Goal: Information Seeking & Learning: Check status

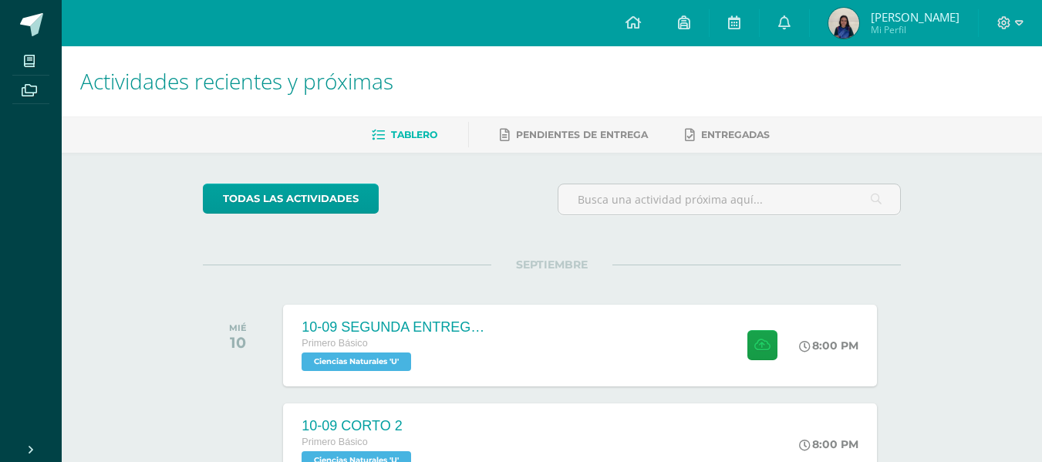
click at [833, 22] on img at bounding box center [843, 23] width 31 height 31
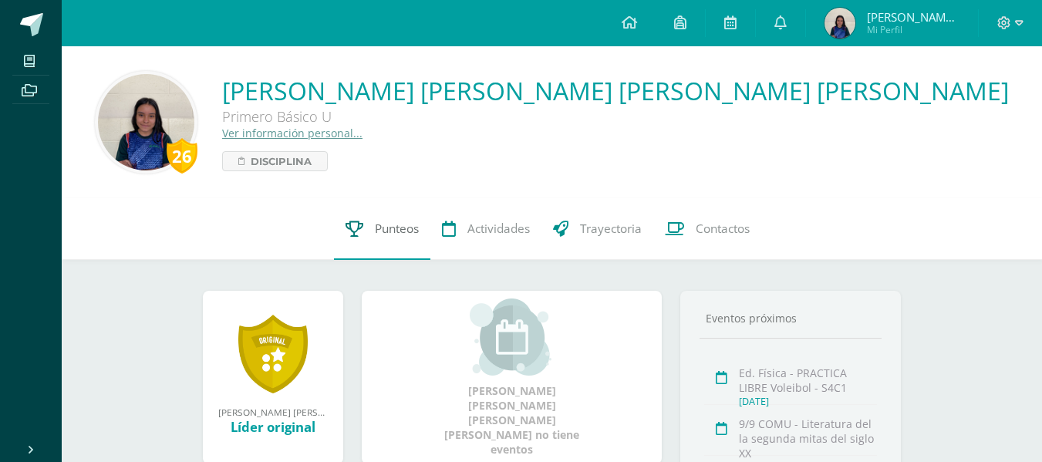
click at [354, 205] on link "Punteos" at bounding box center [382, 229] width 96 height 62
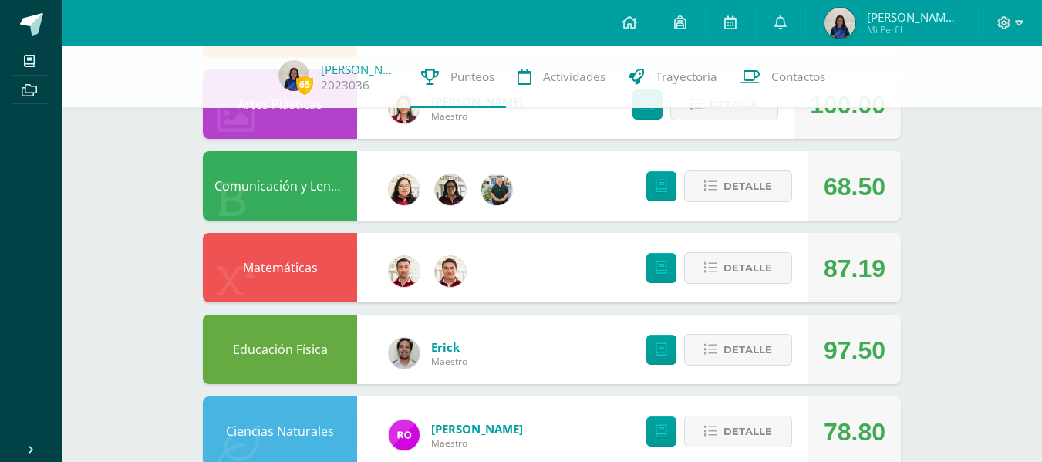
scroll to position [340, 0]
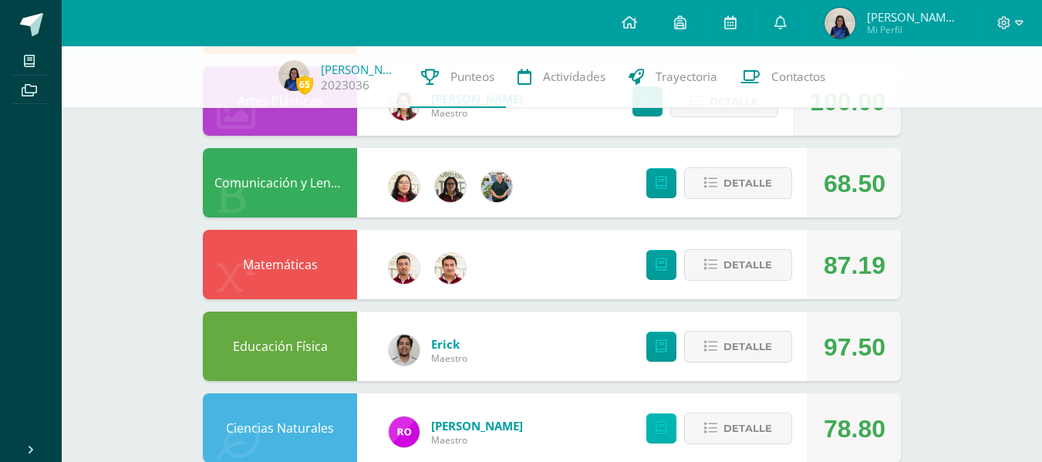
click at [656, 438] on link at bounding box center [661, 428] width 30 height 30
click at [655, 190] on link at bounding box center [661, 183] width 30 height 30
click at [626, 23] on icon at bounding box center [628, 22] width 15 height 14
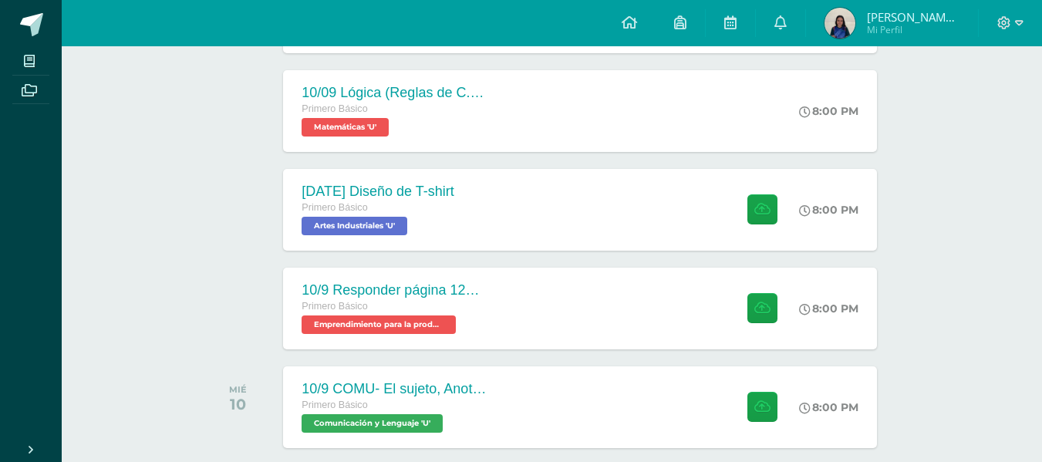
scroll to position [531, 0]
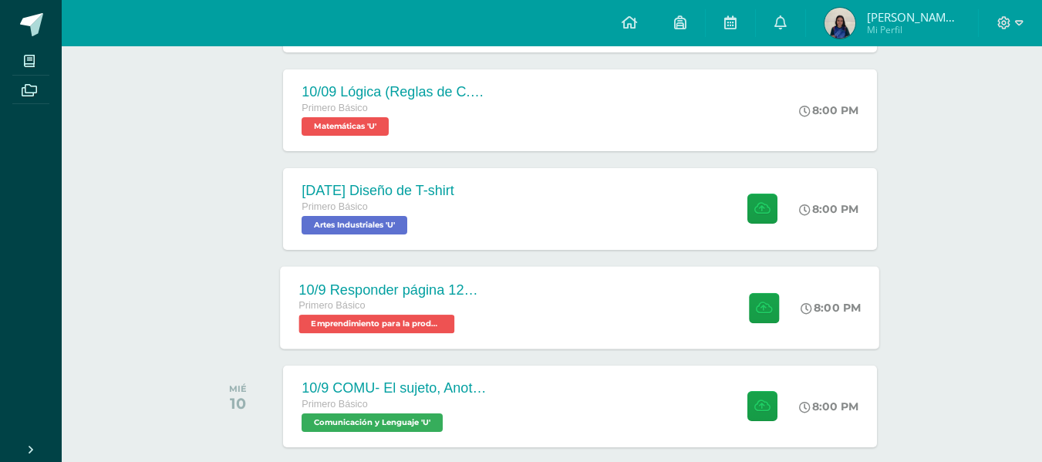
click at [572, 308] on div "10/9 Responder página 127 y 128 Primero Básico Emprendimiento para la productiv…" at bounding box center [580, 307] width 599 height 83
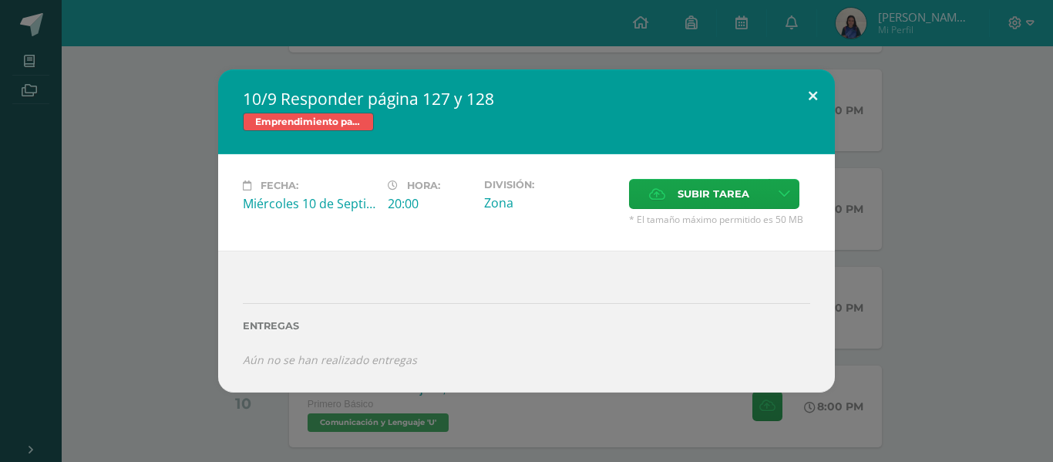
click at [820, 89] on button at bounding box center [813, 95] width 44 height 52
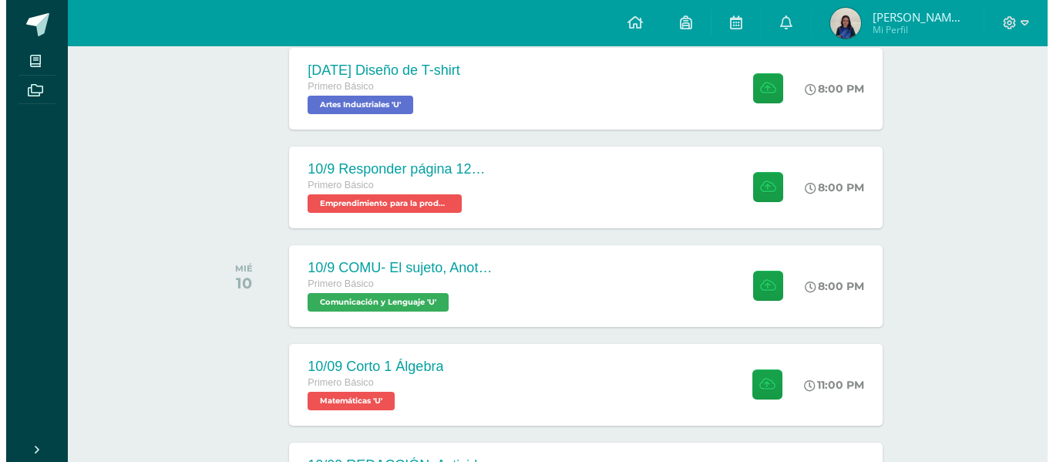
scroll to position [652, 0]
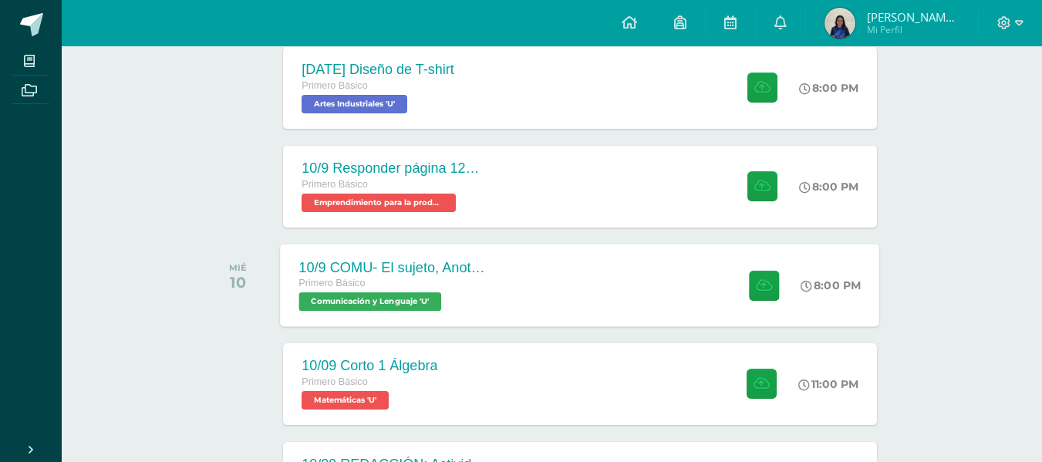
click at [566, 267] on div "10/9 COMU- El sujeto, Anotaciones y ejercicios Primero Básico Comunicación y Le…" at bounding box center [580, 285] width 599 height 83
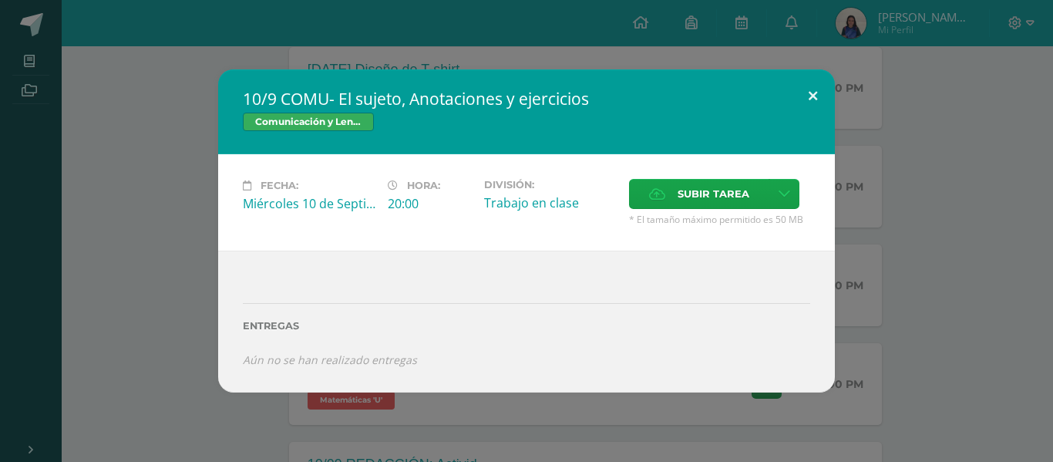
click at [807, 106] on button at bounding box center [813, 95] width 44 height 52
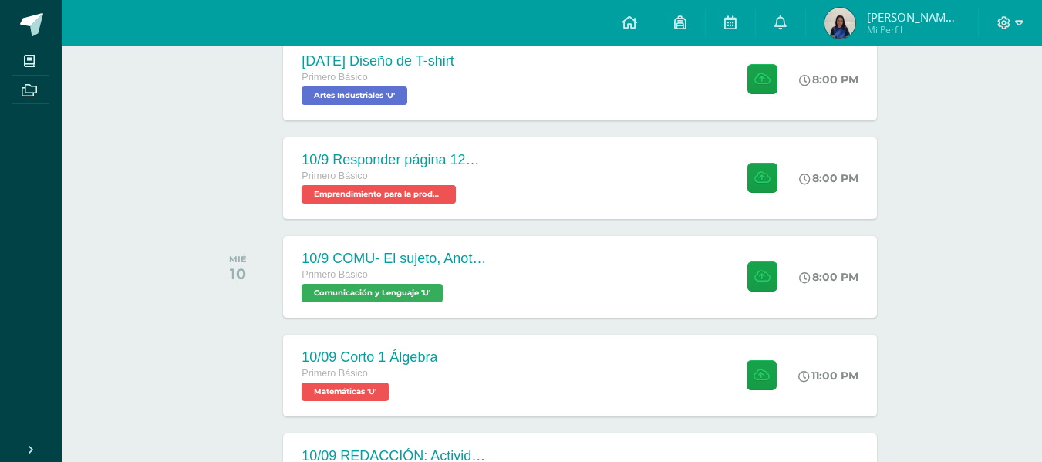
scroll to position [662, 0]
click at [790, 28] on link at bounding box center [780, 23] width 49 height 46
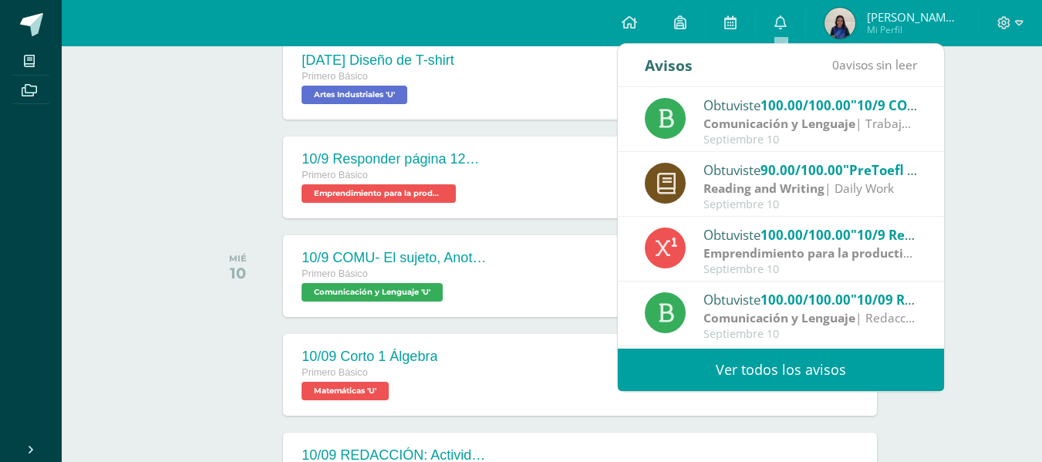
click at [854, 128] on strong "Comunicación y Lenguaje" at bounding box center [779, 123] width 152 height 17
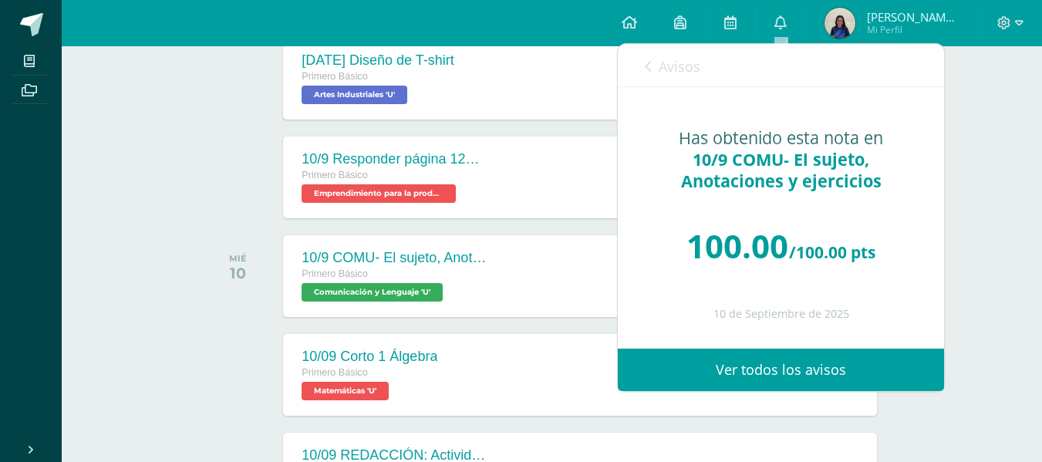
click at [665, 77] on link "Avisos" at bounding box center [673, 66] width 56 height 44
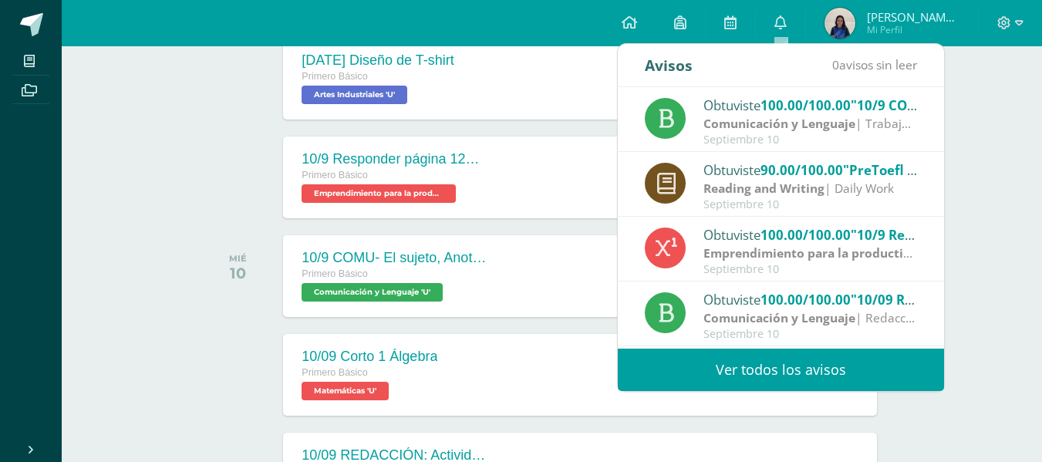
click at [798, 240] on span "100.00/100.00" at bounding box center [805, 235] width 90 height 18
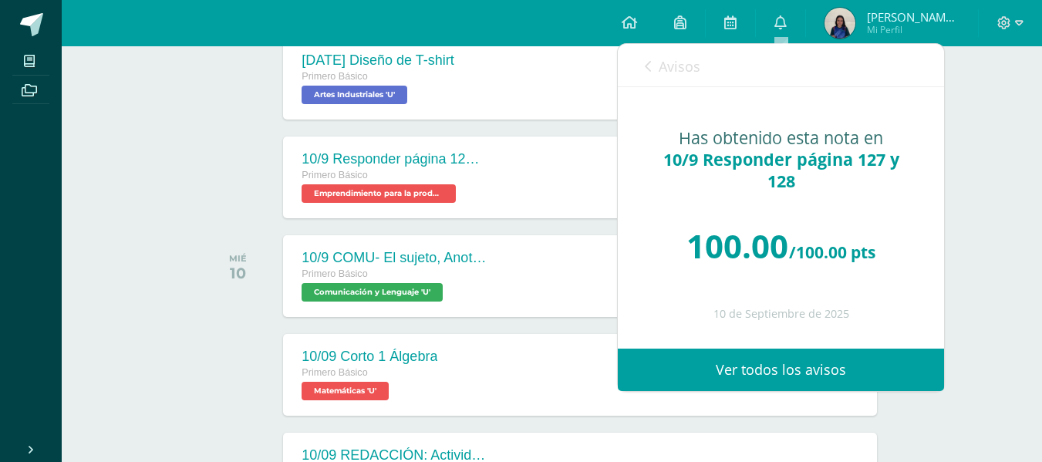
click at [657, 59] on link "Avisos" at bounding box center [673, 66] width 56 height 44
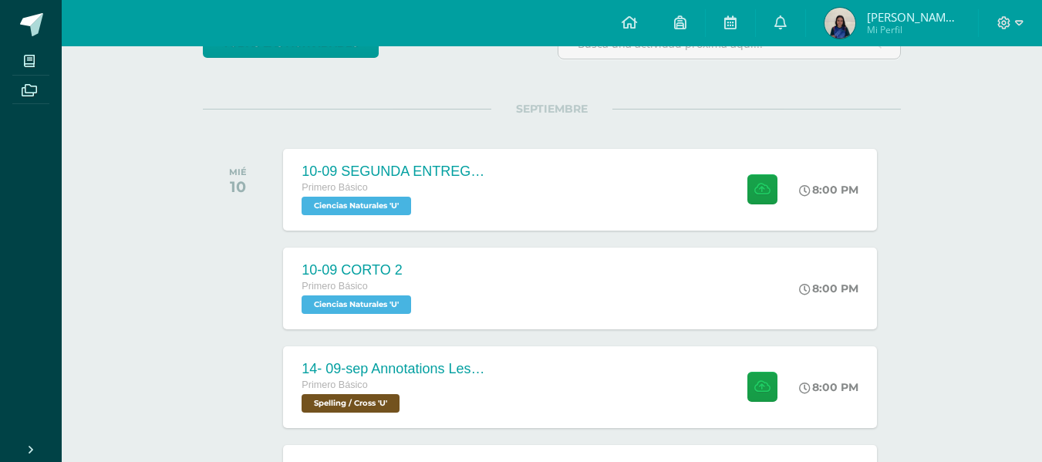
scroll to position [155, 0]
